Goal: Task Accomplishment & Management: Manage account settings

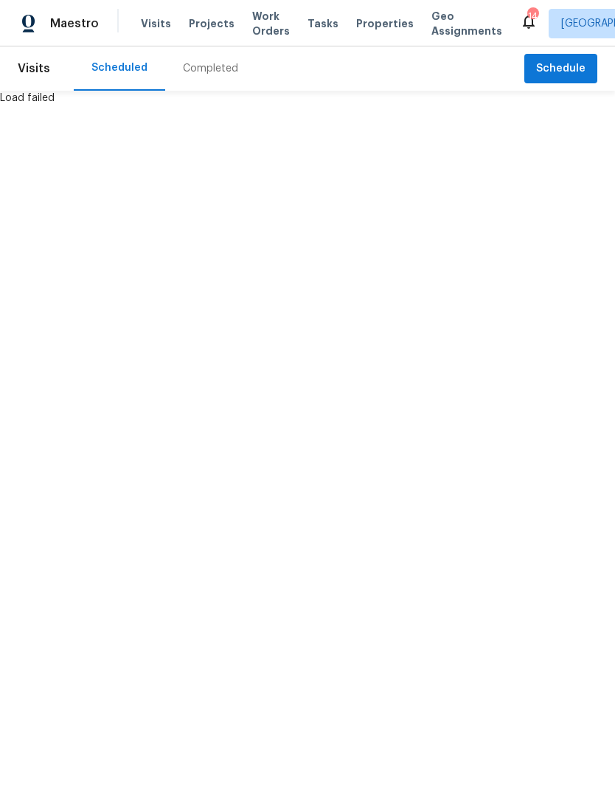
click at [212, 71] on div "Completed" at bounding box center [210, 68] width 55 height 15
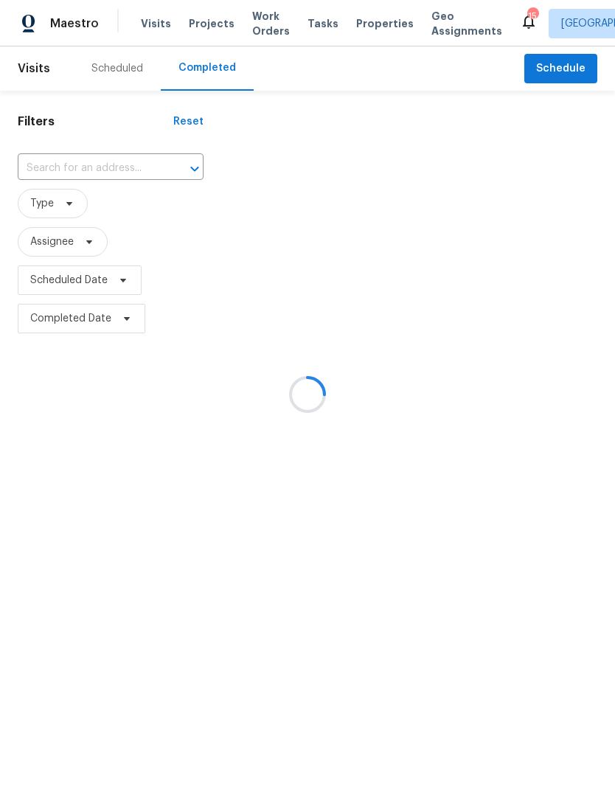
click at [103, 164] on div at bounding box center [307, 394] width 615 height 789
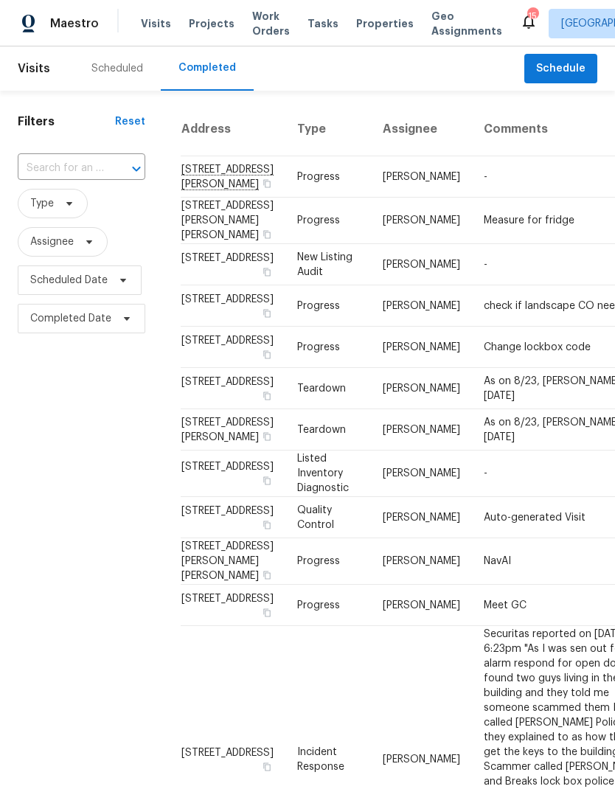
click at [69, 159] on input "text" at bounding box center [61, 168] width 86 height 23
type input "1524"
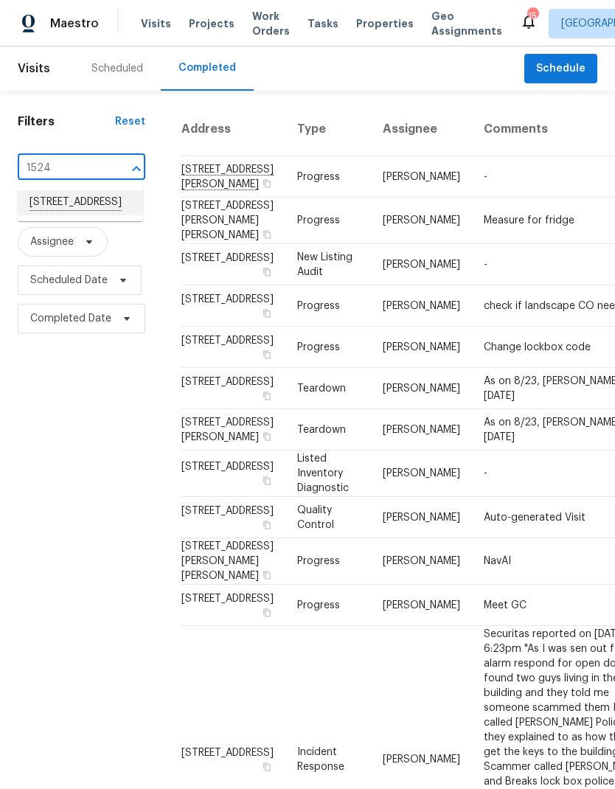
click at [92, 210] on li "[STREET_ADDRESS]" at bounding box center [80, 202] width 125 height 25
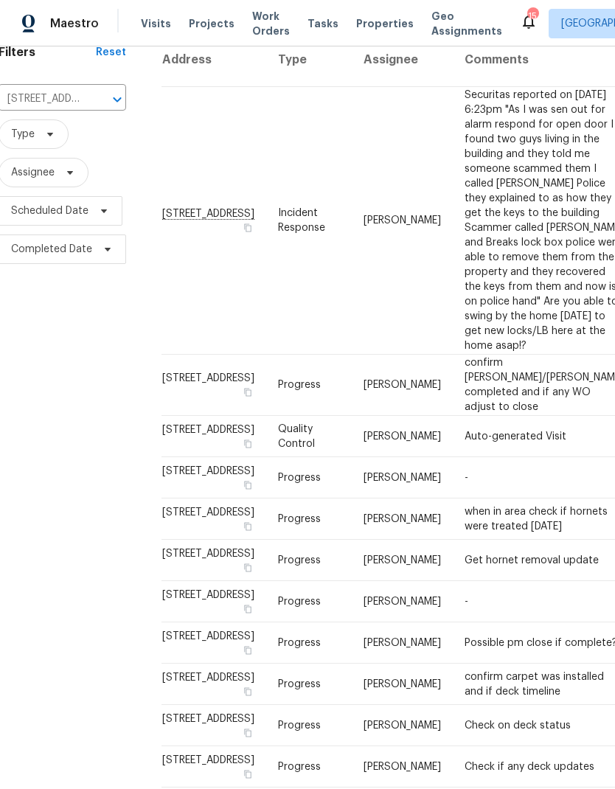
scroll to position [69, 0]
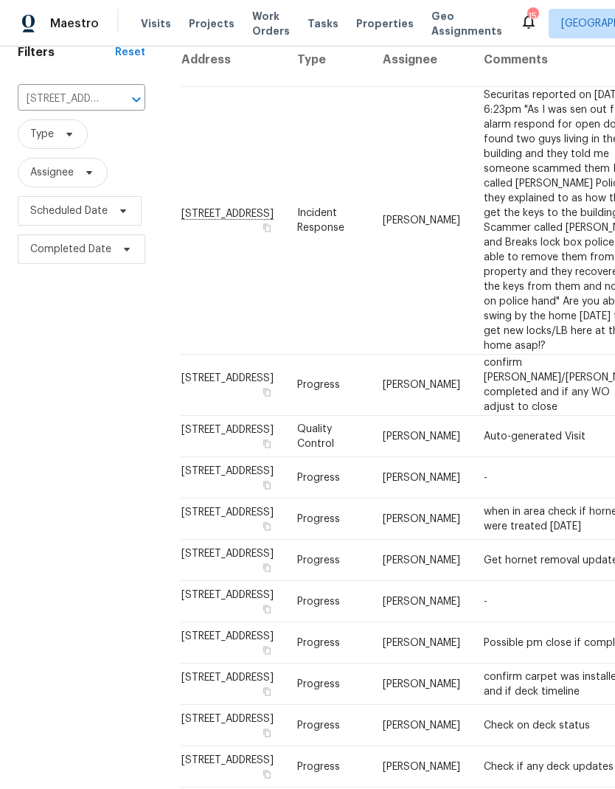
click at [380, 22] on span "Properties" at bounding box center [385, 23] width 58 height 15
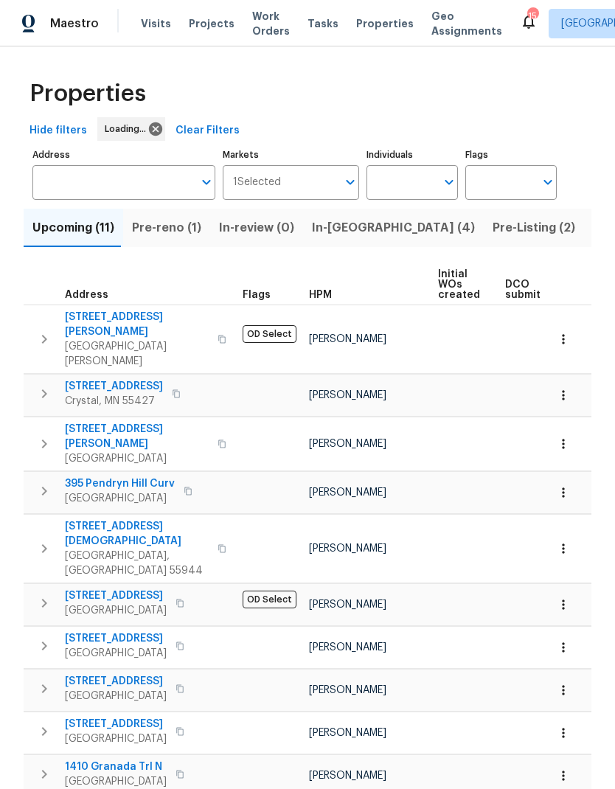
click at [153, 29] on span "Visits" at bounding box center [156, 23] width 30 height 15
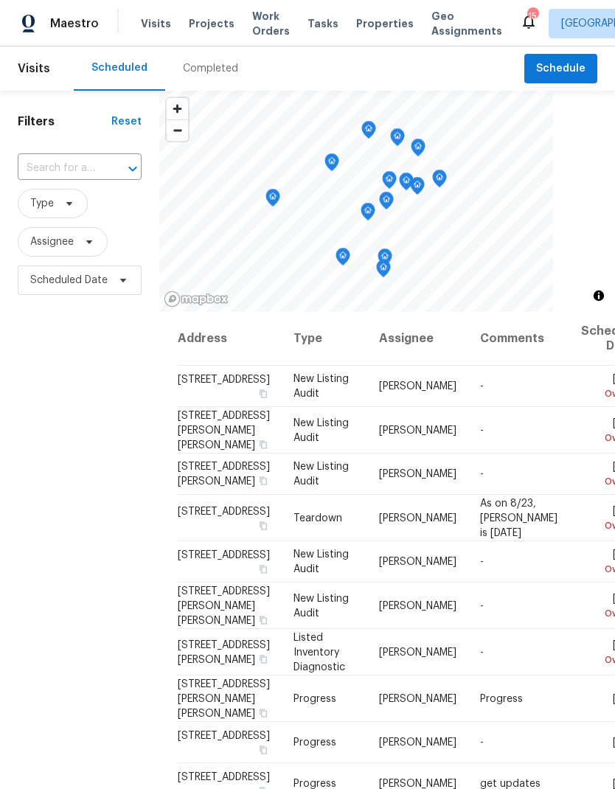
click at [100, 166] on input "text" at bounding box center [59, 168] width 83 height 23
type input "3802"
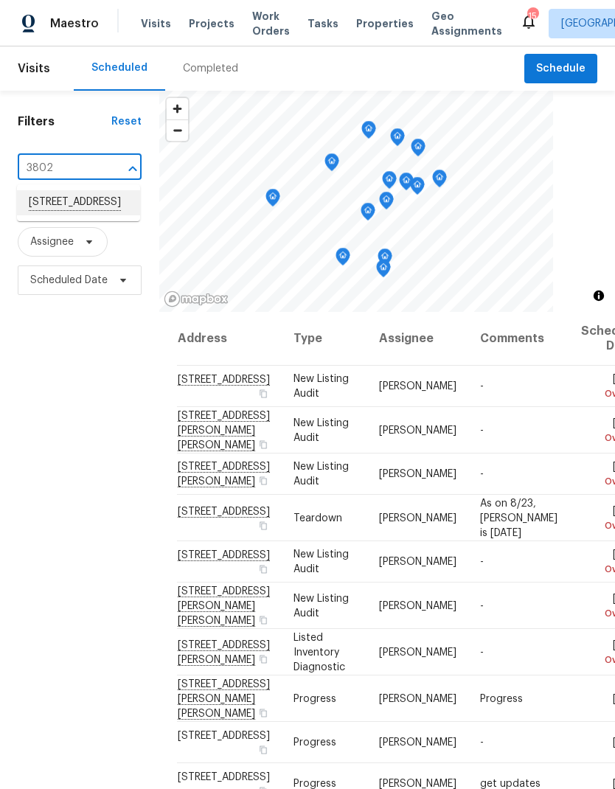
click at [81, 215] on li "[STREET_ADDRESS]" at bounding box center [78, 202] width 123 height 25
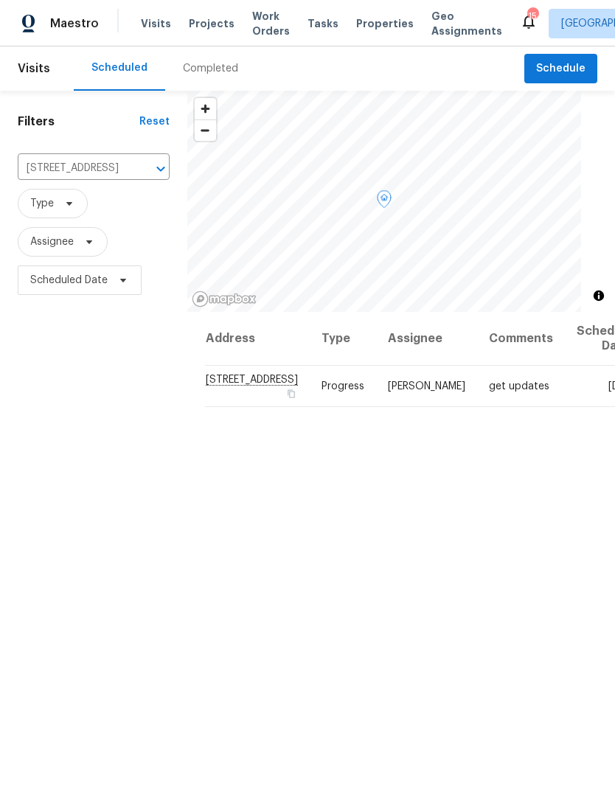
click at [0, 0] on icon at bounding box center [0, 0] width 0 height 0
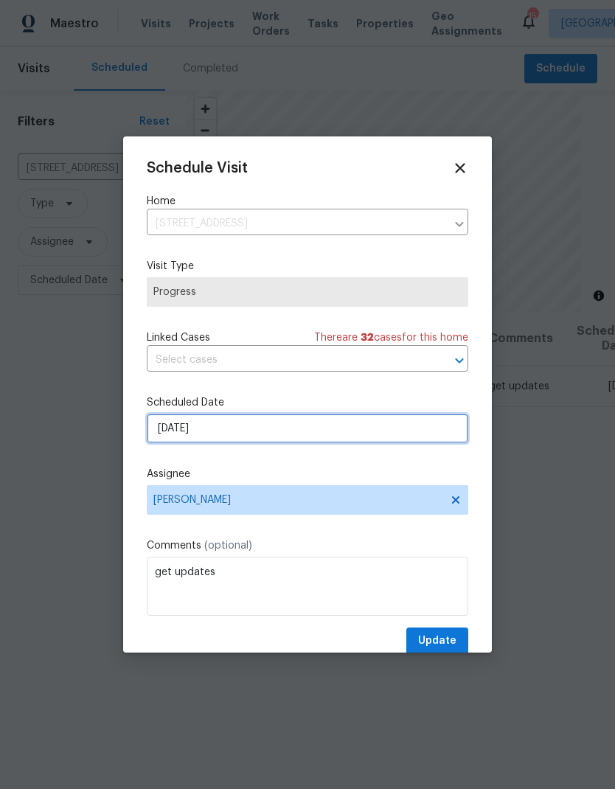
click at [268, 428] on input "[DATE]" at bounding box center [308, 428] width 322 height 29
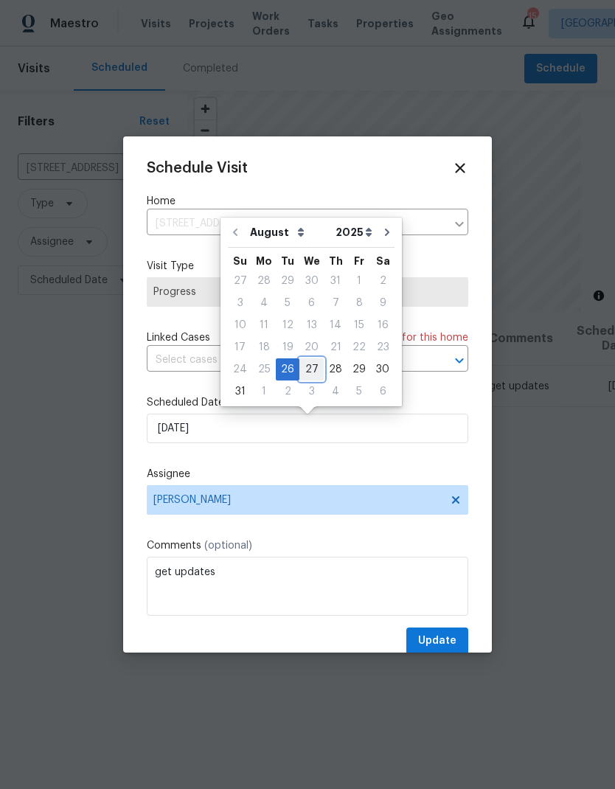
click at [314, 370] on div "27" at bounding box center [311, 369] width 24 height 21
type input "[DATE]"
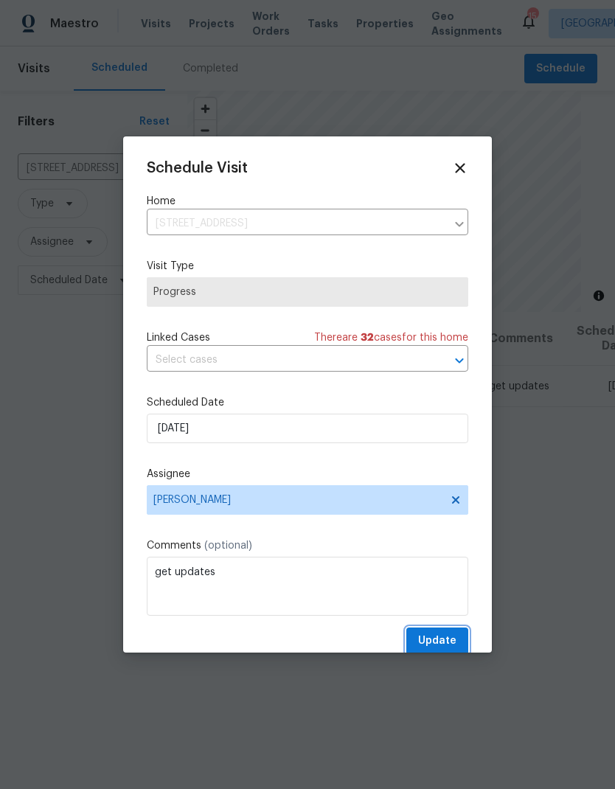
click at [445, 648] on span "Update" at bounding box center [437, 641] width 38 height 18
